Goal: Find specific page/section: Find specific page/section

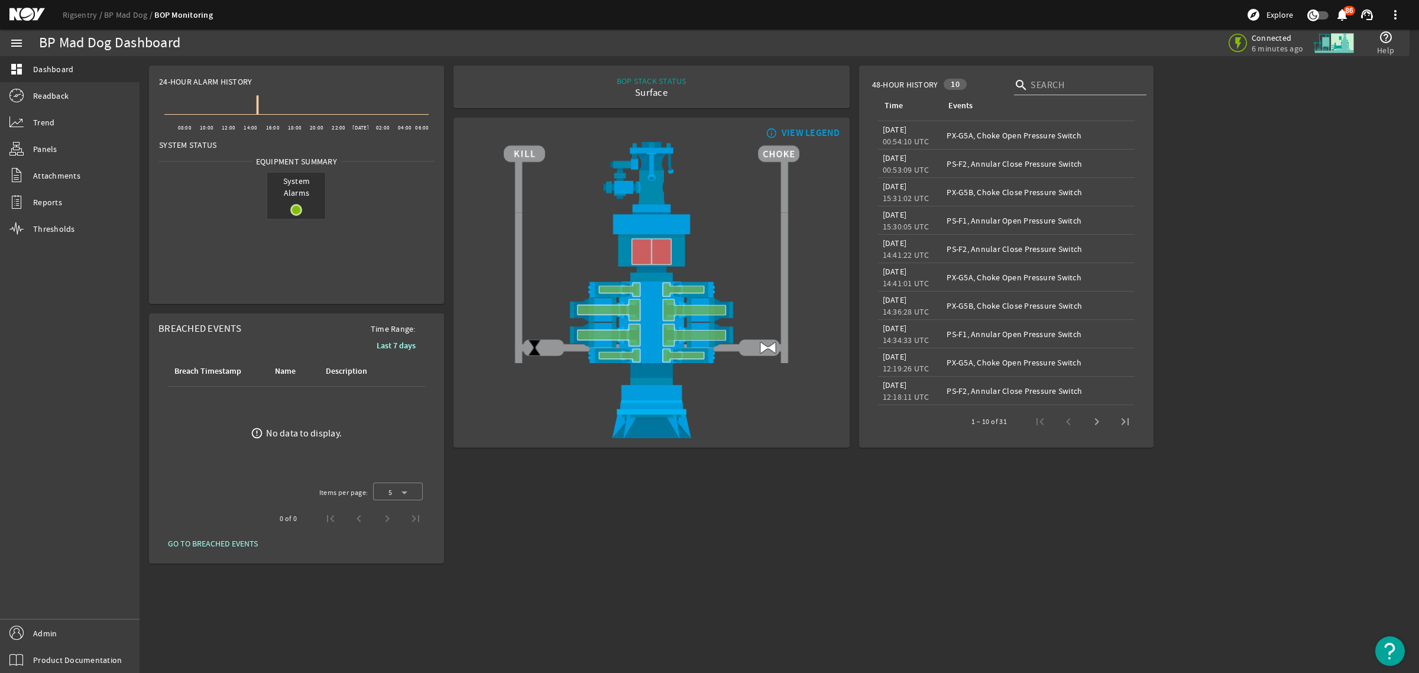
click at [34, 11] on mat-icon at bounding box center [35, 15] width 53 height 14
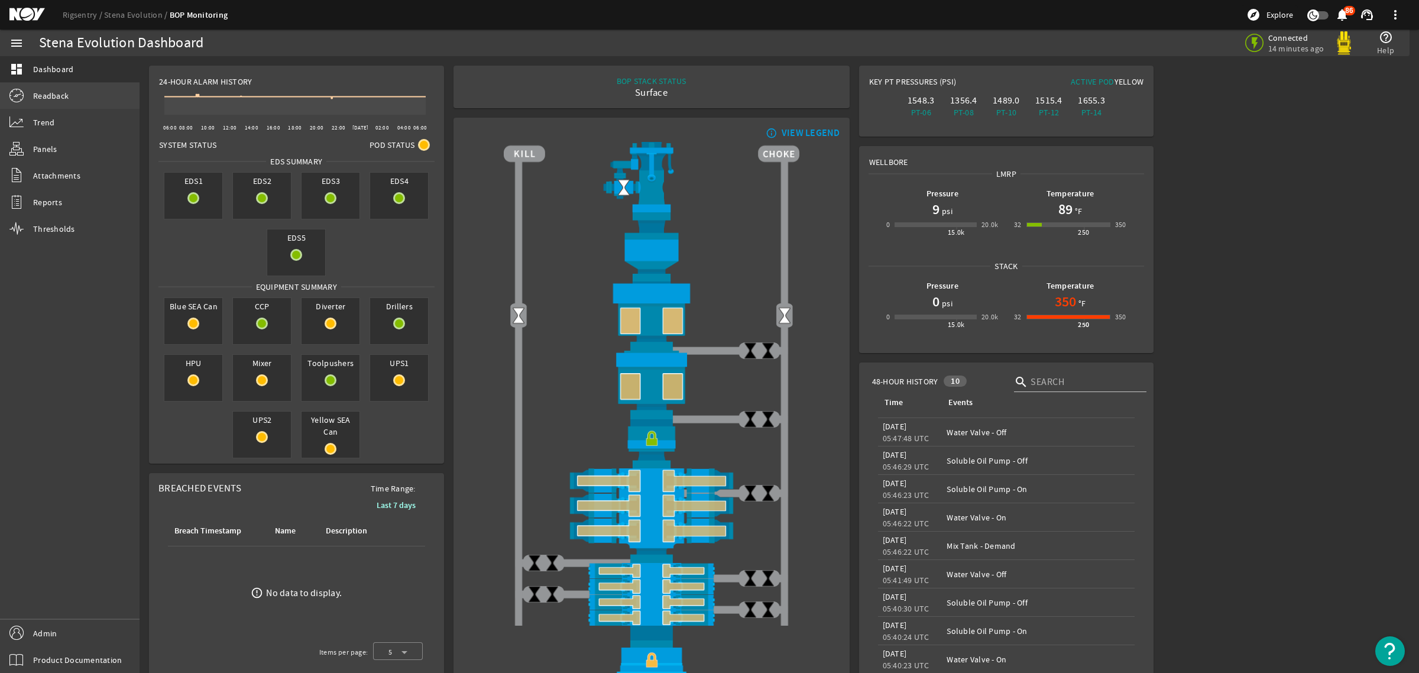
click at [65, 96] on span "Readback" at bounding box center [50, 96] width 35 height 12
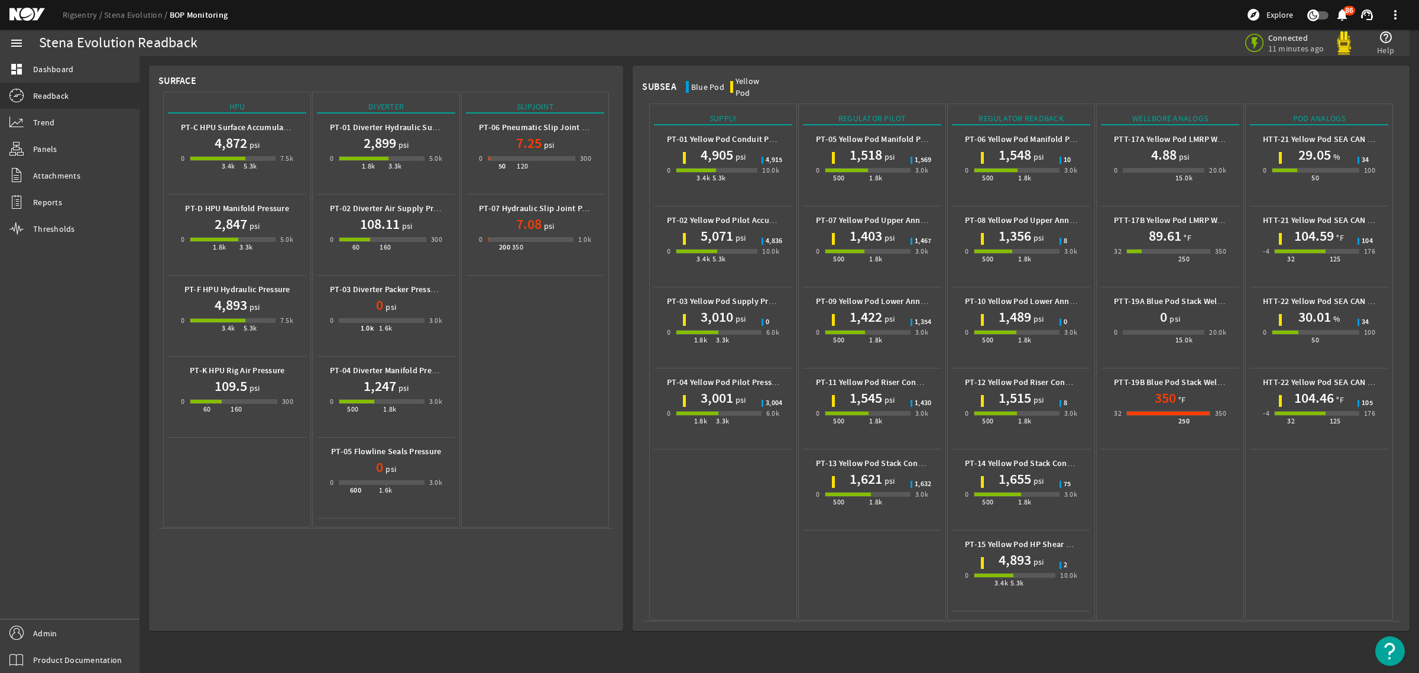
click at [30, 6] on div "Rigsentry Stena Evolution BOP Monitoring explore Explore notifications 86 suppo…" at bounding box center [709, 15] width 1419 height 30
click at [30, 10] on mat-icon at bounding box center [35, 15] width 53 height 14
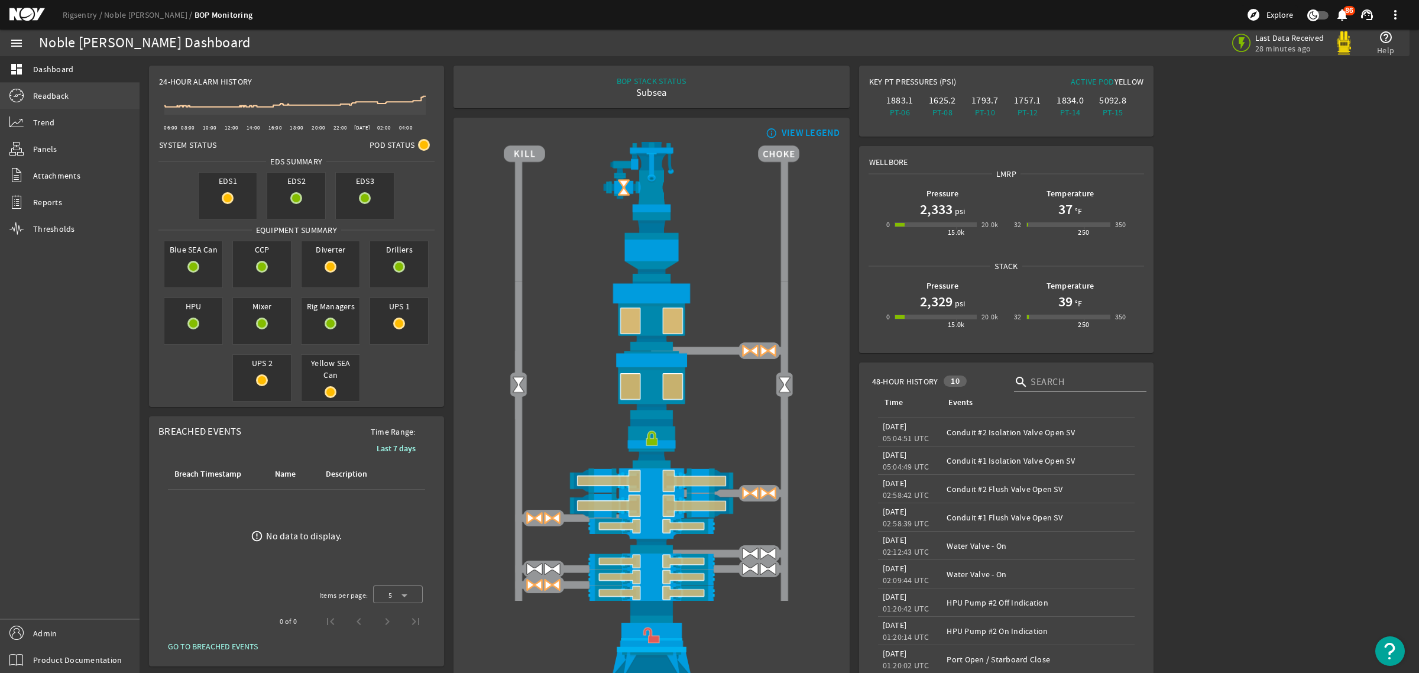
click at [66, 93] on span "Readback" at bounding box center [50, 96] width 35 height 12
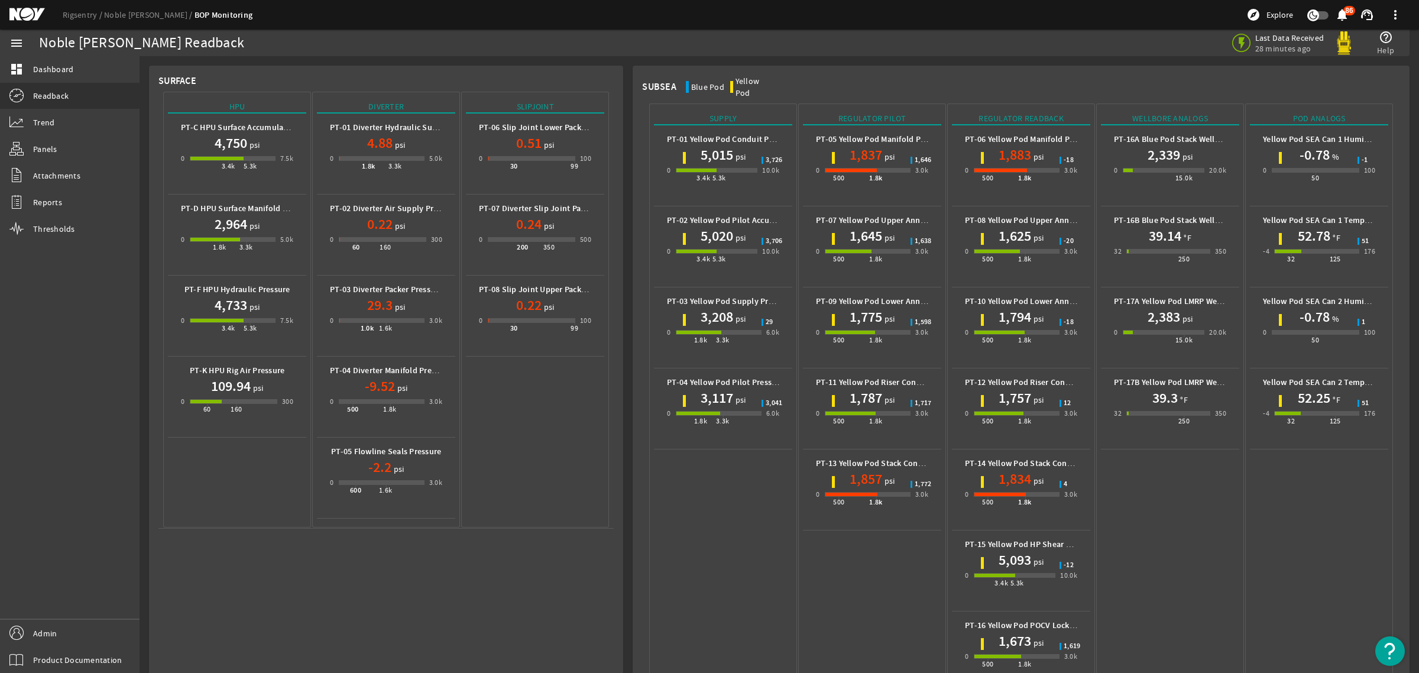
click at [633, 566] on mat-card "Subsea Blue Pod Yellow Pod Supply PT-01 Yellow Pod Conduit Pressure 5,015 psi 0…" at bounding box center [1021, 389] width 777 height 646
